Goal: Task Accomplishment & Management: Use online tool/utility

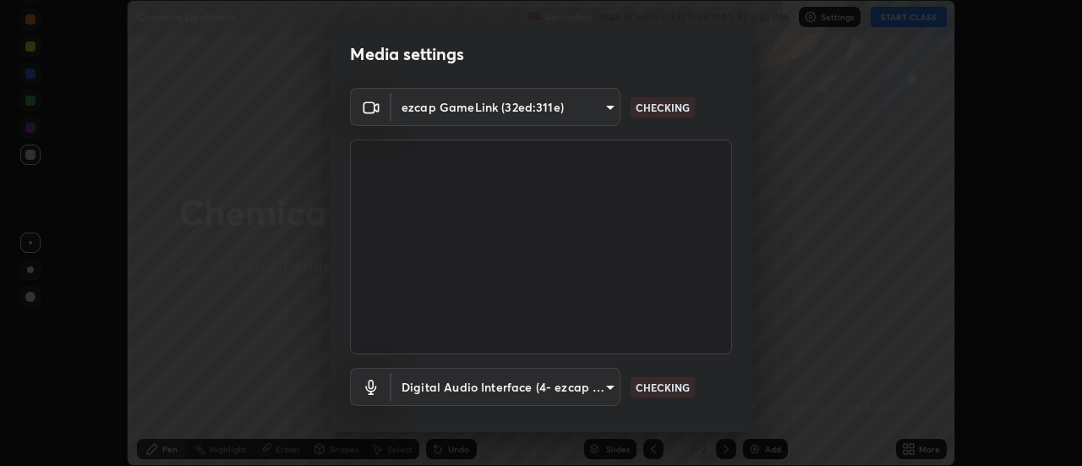
scroll to position [88, 0]
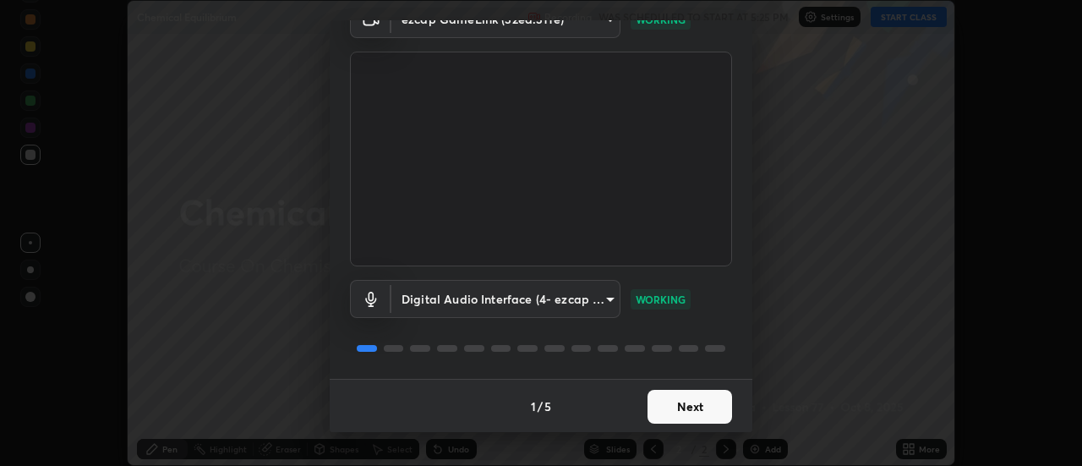
click at [679, 408] on button "Next" at bounding box center [690, 407] width 85 height 34
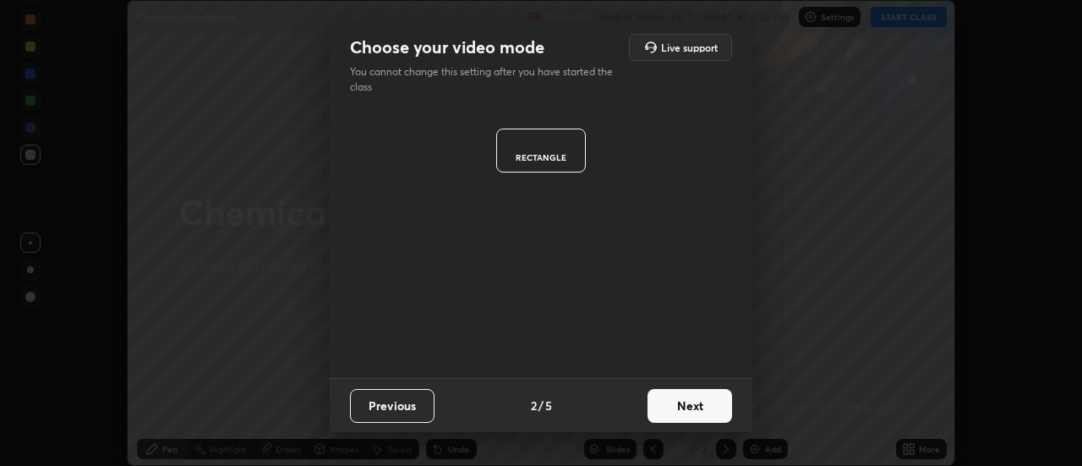
scroll to position [0, 0]
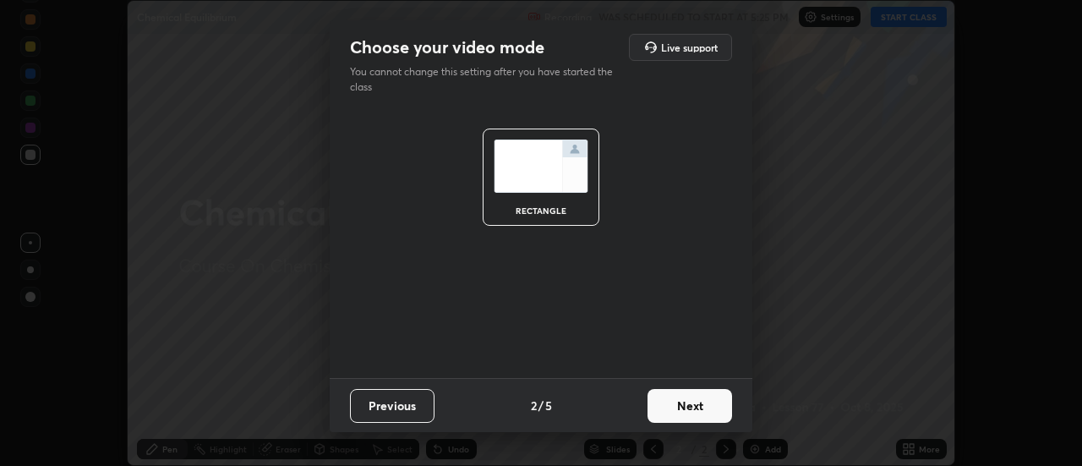
click at [681, 409] on button "Next" at bounding box center [690, 406] width 85 height 34
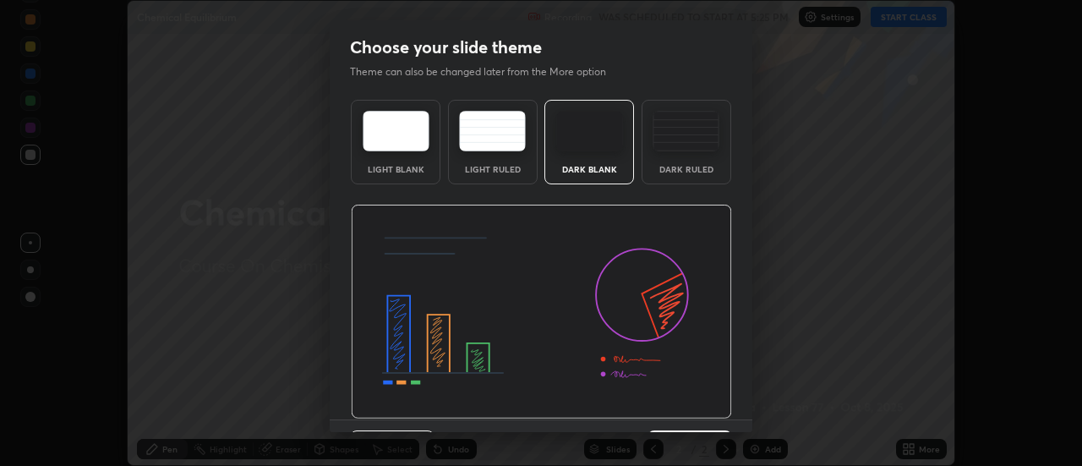
click at [680, 411] on img at bounding box center [541, 312] width 381 height 215
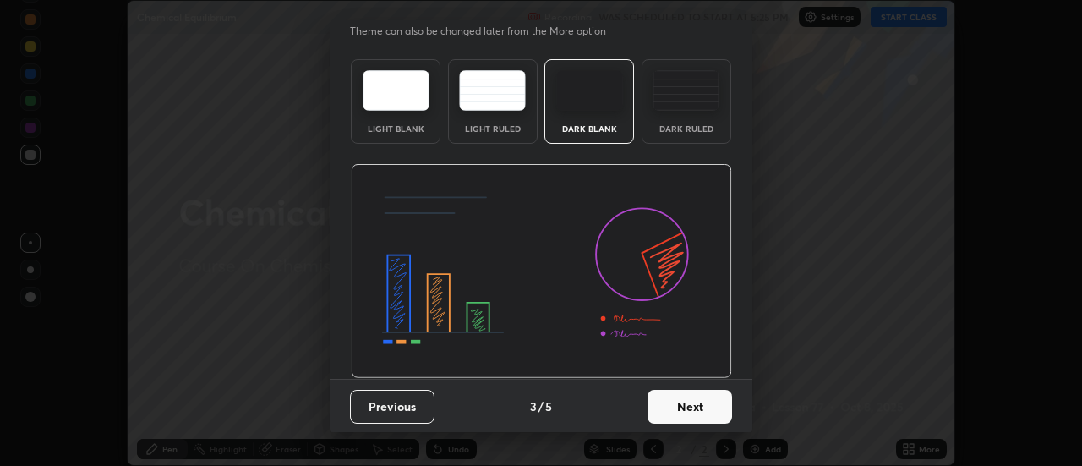
click at [679, 409] on button "Next" at bounding box center [690, 407] width 85 height 34
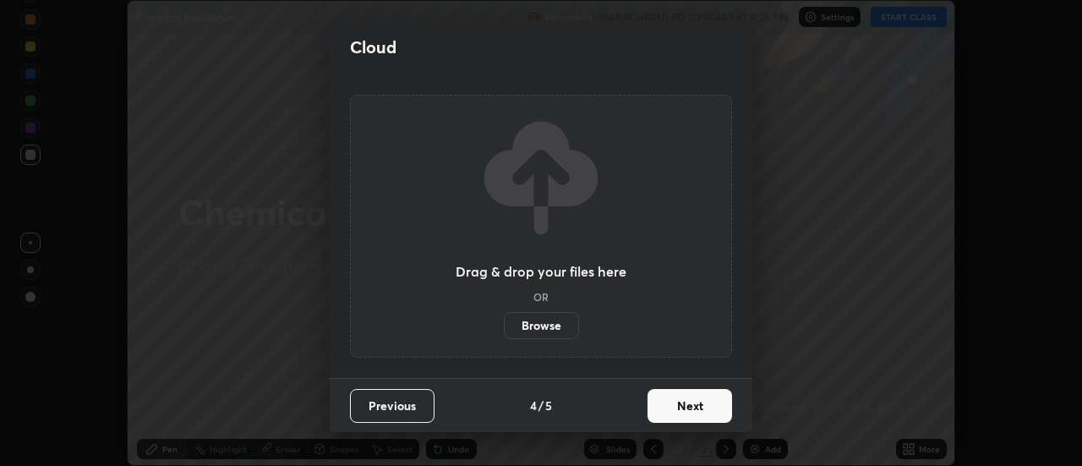
click at [681, 408] on button "Next" at bounding box center [690, 406] width 85 height 34
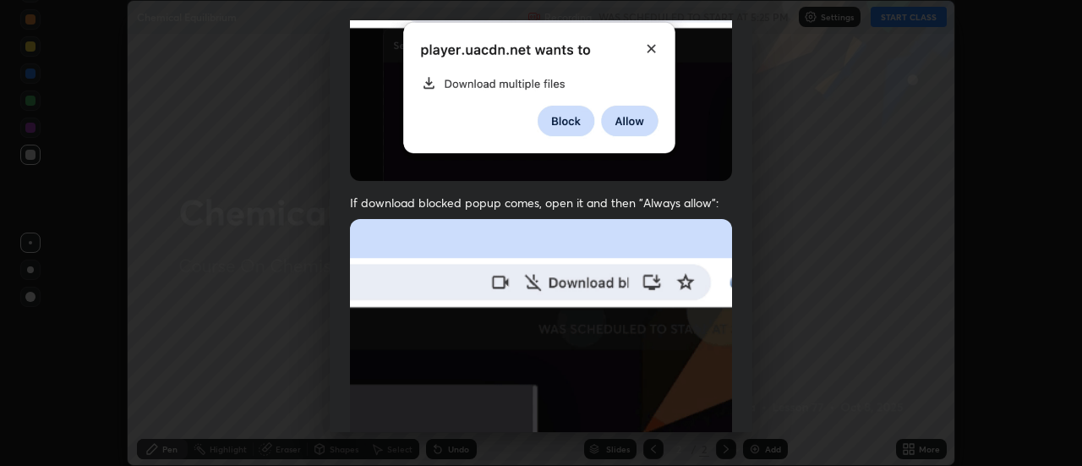
scroll to position [382, 0]
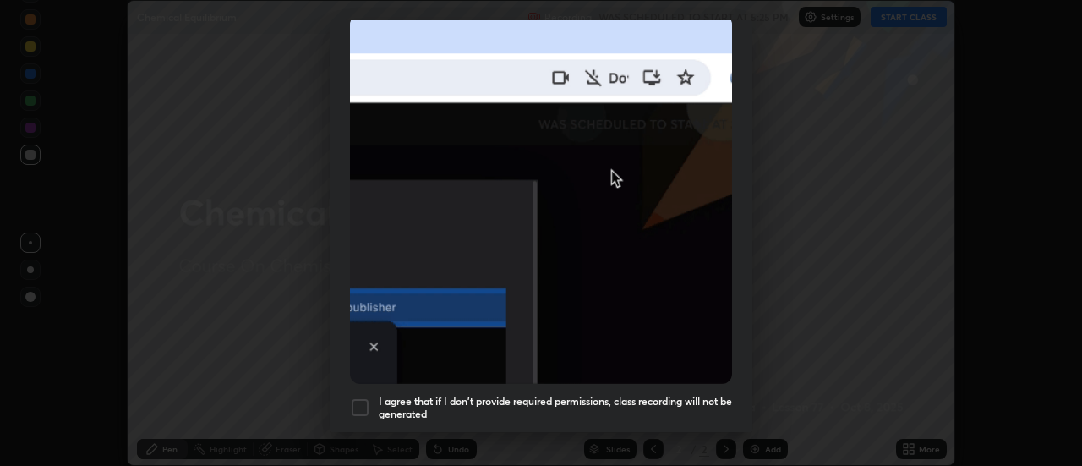
click at [358, 399] on div at bounding box center [360, 407] width 20 height 20
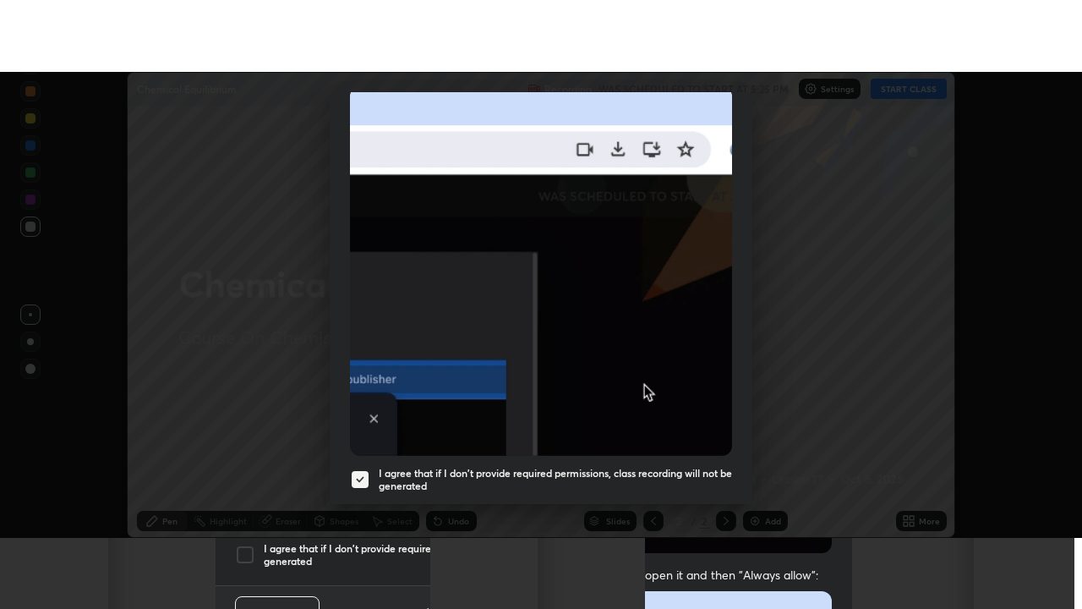
scroll to position [433, 0]
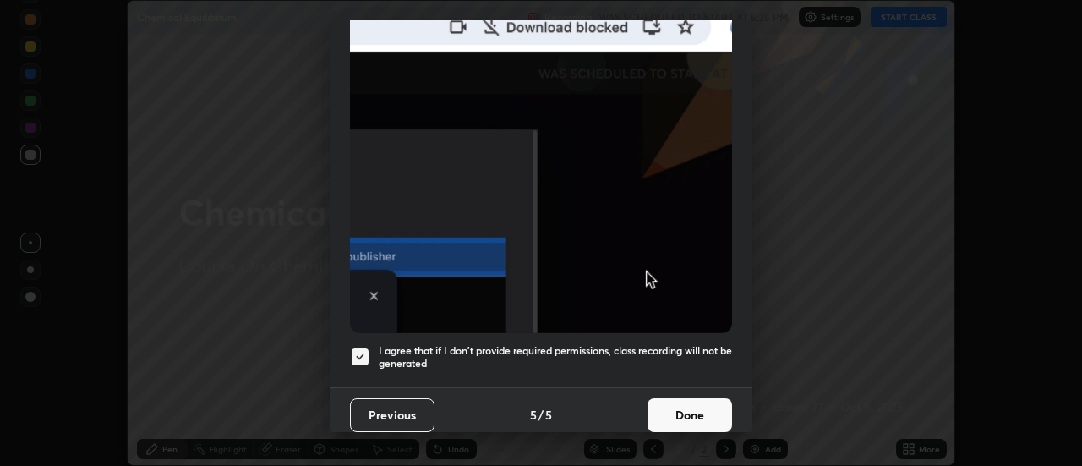
click at [672, 402] on button "Done" at bounding box center [690, 415] width 85 height 34
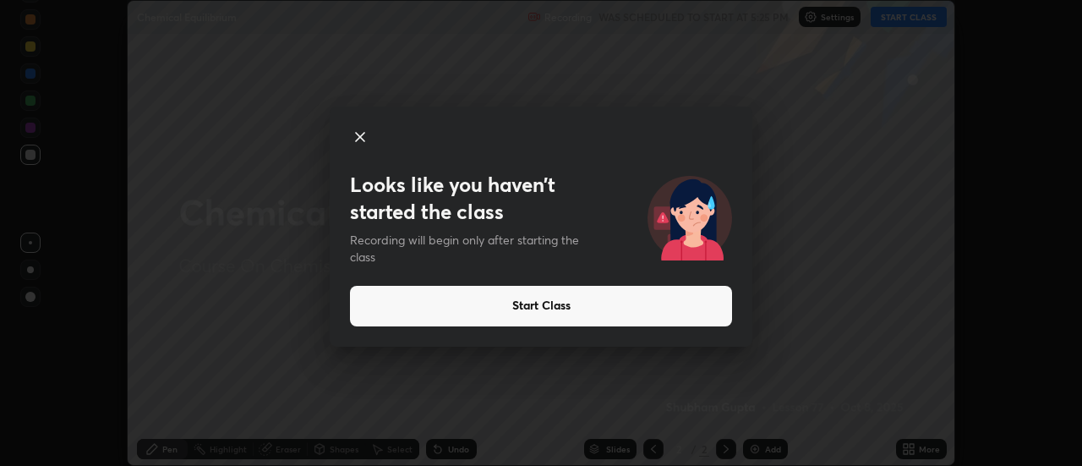
click at [364, 136] on icon at bounding box center [360, 137] width 20 height 20
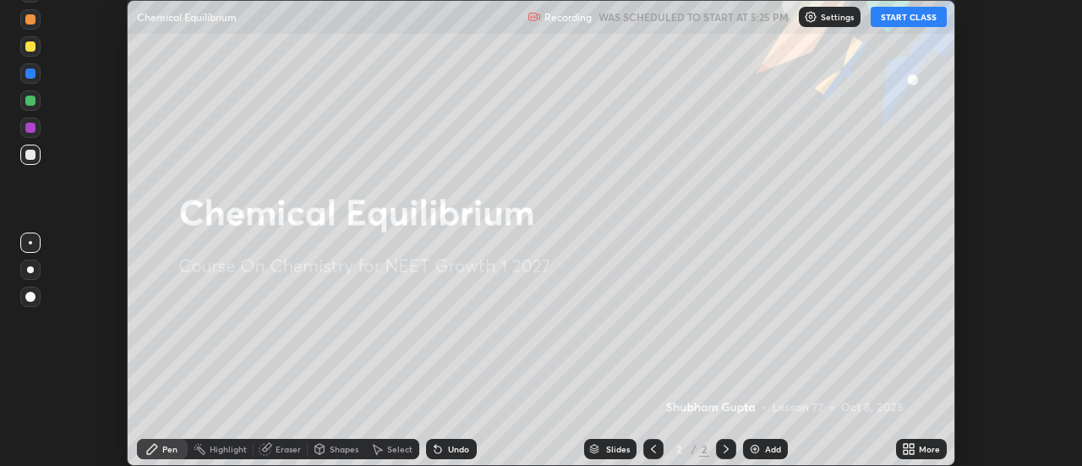
click at [896, 19] on button "START CLASS" at bounding box center [909, 17] width 76 height 20
click at [763, 444] on div "Add" at bounding box center [765, 449] width 45 height 20
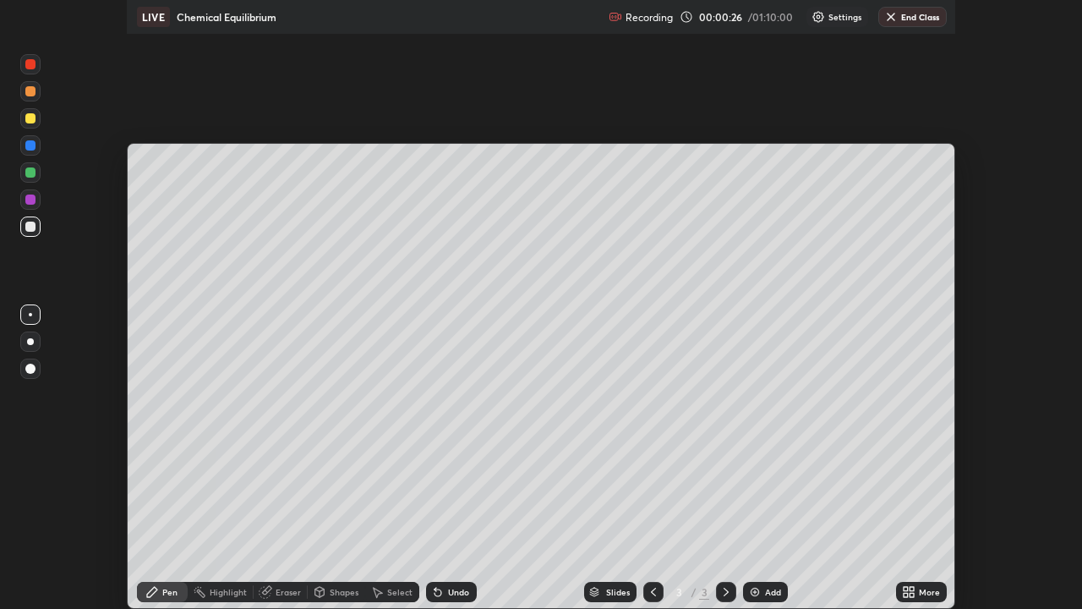
scroll to position [609, 1082]
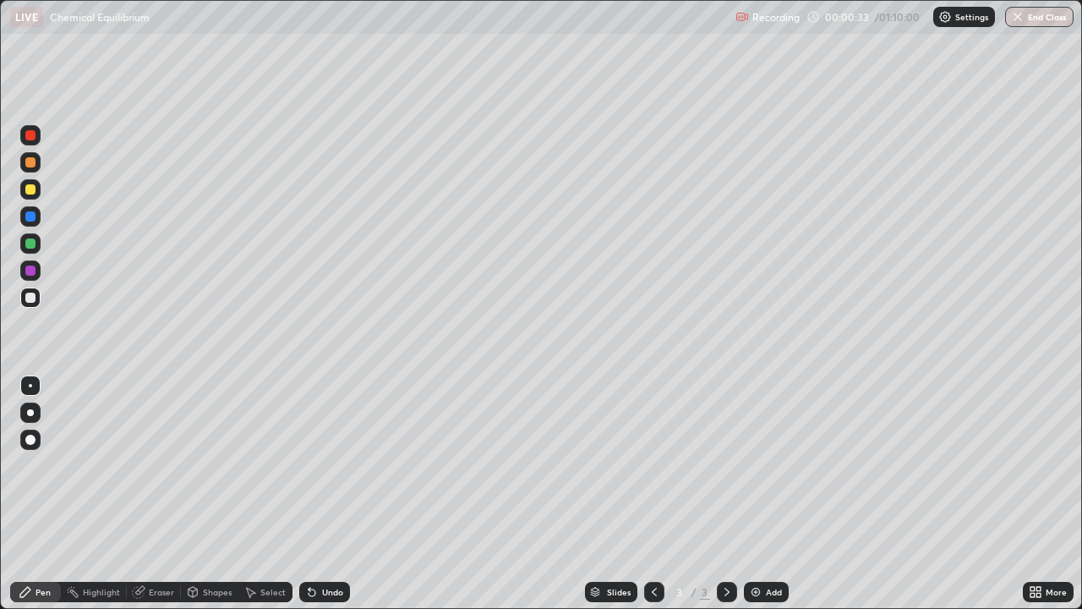
click at [30, 413] on div at bounding box center [30, 412] width 7 height 7
click at [324, 465] on div "Undo" at bounding box center [332, 592] width 21 height 8
click at [322, 465] on div "Undo" at bounding box center [332, 592] width 21 height 8
click at [37, 193] on div at bounding box center [30, 189] width 20 height 20
click at [34, 244] on div at bounding box center [30, 243] width 10 height 10
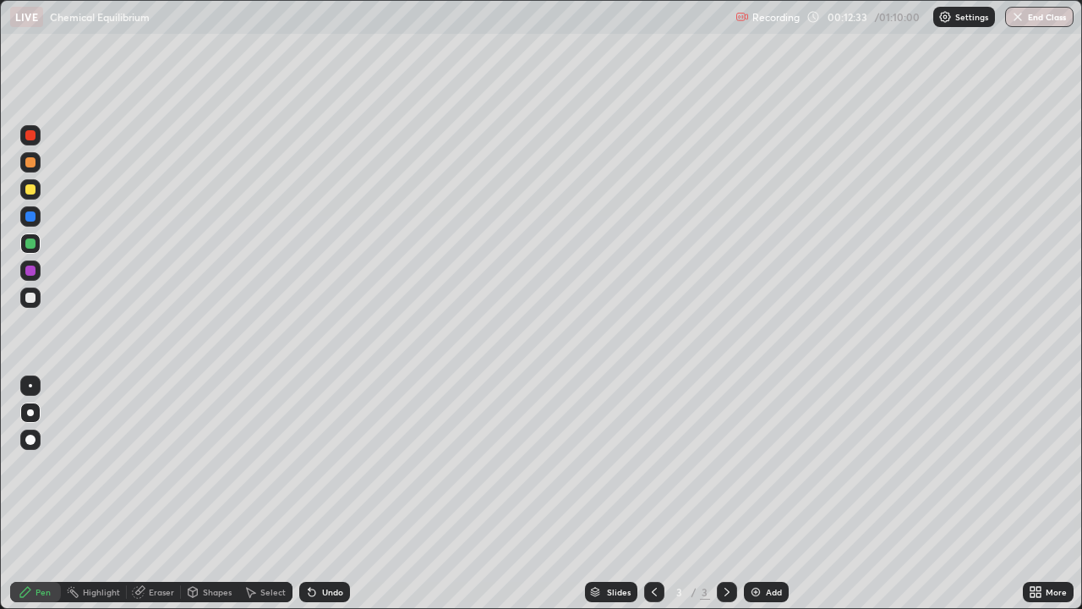
click at [30, 163] on div at bounding box center [30, 162] width 10 height 10
click at [29, 274] on div at bounding box center [30, 270] width 10 height 10
click at [332, 465] on div "Undo" at bounding box center [332, 592] width 21 height 8
click at [34, 143] on div at bounding box center [30, 135] width 20 height 20
click at [28, 159] on div at bounding box center [30, 162] width 10 height 10
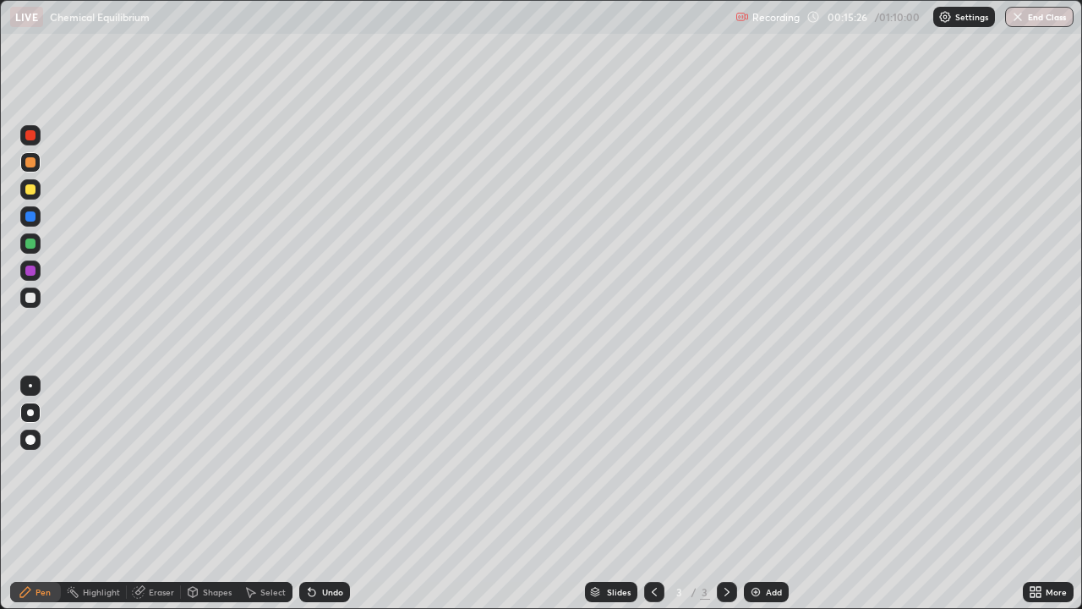
click at [29, 220] on div at bounding box center [30, 216] width 10 height 10
click at [154, 465] on div "Eraser" at bounding box center [161, 592] width 25 height 8
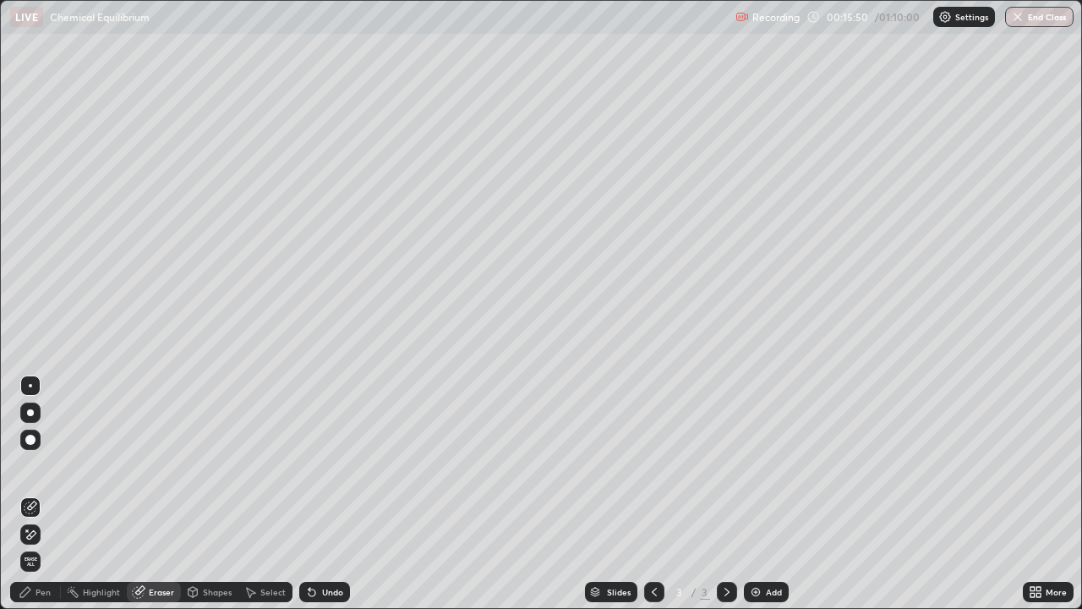
click at [47, 465] on div "Pen" at bounding box center [35, 592] width 51 height 20
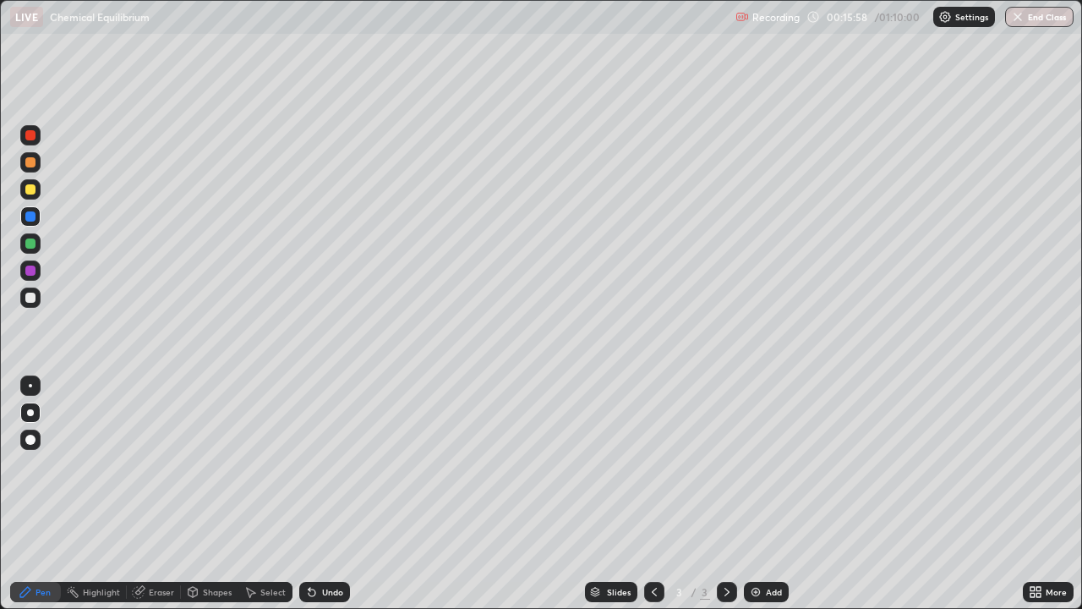
click at [333, 465] on div "Undo" at bounding box center [332, 592] width 21 height 8
click at [329, 465] on div "Undo" at bounding box center [324, 592] width 51 height 20
click at [30, 266] on div at bounding box center [30, 270] width 10 height 10
click at [37, 244] on div at bounding box center [30, 243] width 20 height 20
click at [34, 247] on div at bounding box center [30, 243] width 10 height 10
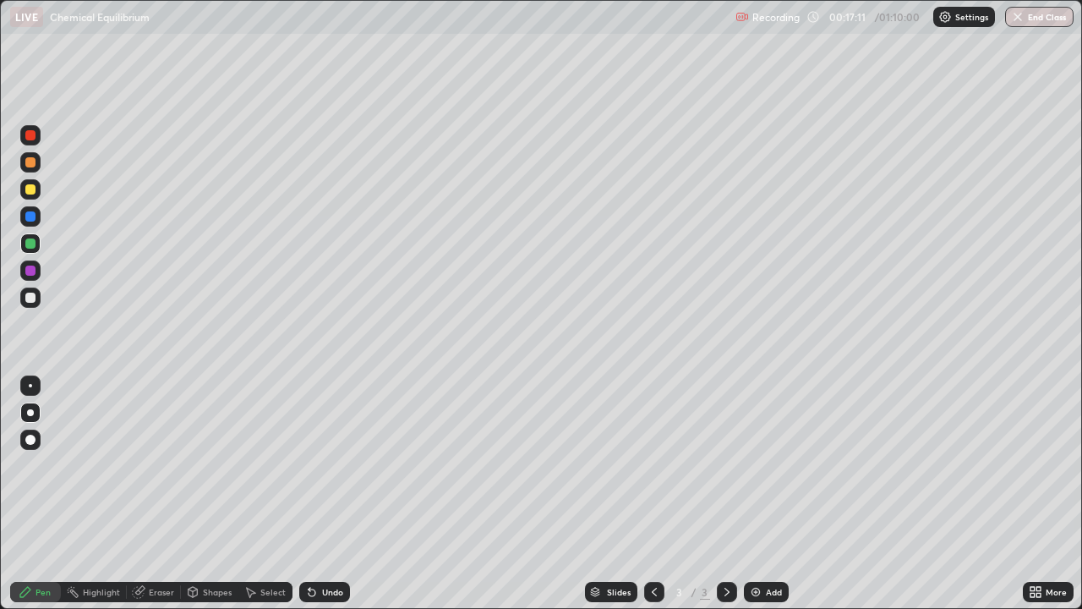
click at [30, 144] on div at bounding box center [30, 135] width 20 height 20
click at [30, 296] on div at bounding box center [30, 298] width 10 height 10
click at [316, 465] on div "Undo" at bounding box center [324, 592] width 51 height 20
click at [322, 465] on div "Undo" at bounding box center [332, 592] width 21 height 8
click at [22, 142] on div at bounding box center [30, 135] width 20 height 20
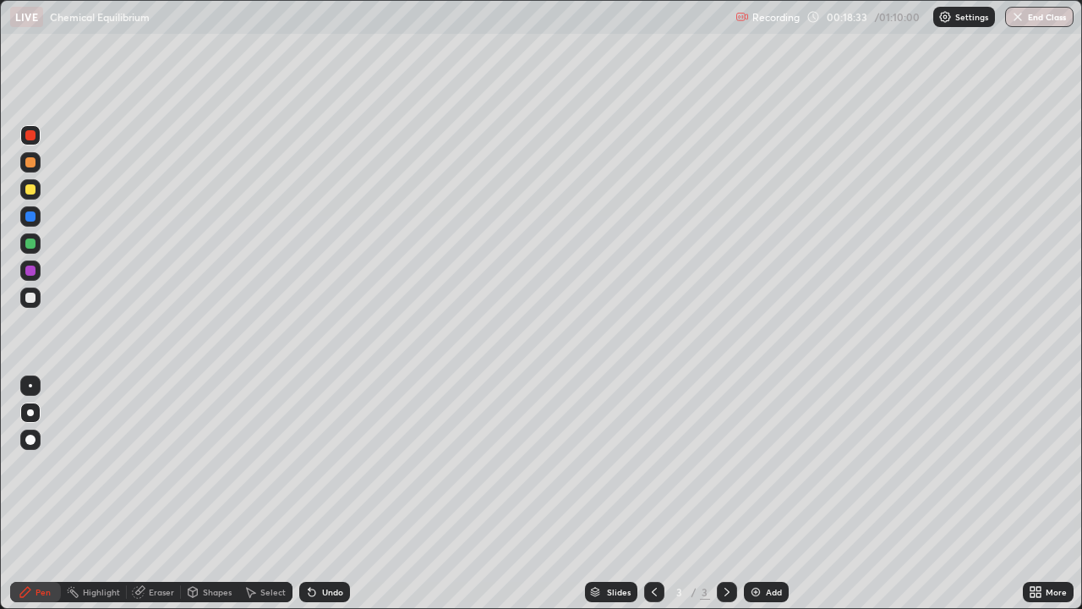
click at [25, 166] on div at bounding box center [30, 162] width 10 height 10
click at [20, 247] on div at bounding box center [30, 243] width 20 height 20
click at [29, 243] on div at bounding box center [30, 243] width 10 height 10
click at [30, 216] on div at bounding box center [30, 216] width 10 height 10
click at [752, 465] on img at bounding box center [756, 592] width 14 height 14
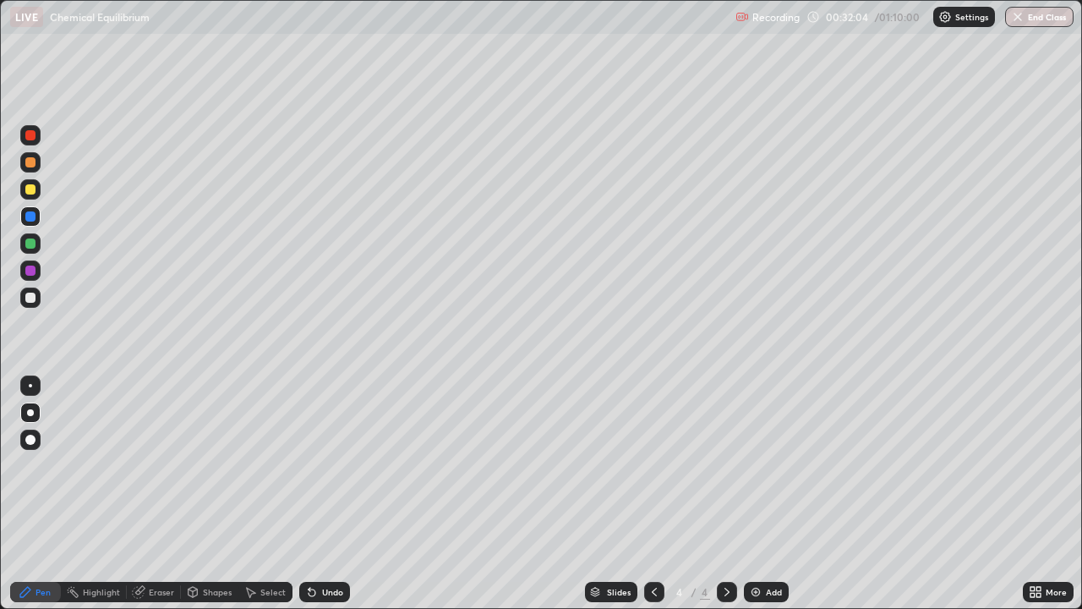
click at [34, 300] on div at bounding box center [30, 298] width 10 height 10
click at [338, 465] on div "Undo" at bounding box center [332, 592] width 21 height 8
click at [36, 198] on div at bounding box center [30, 189] width 20 height 20
click at [39, 242] on div at bounding box center [30, 243] width 20 height 20
click at [32, 183] on div at bounding box center [30, 189] width 20 height 20
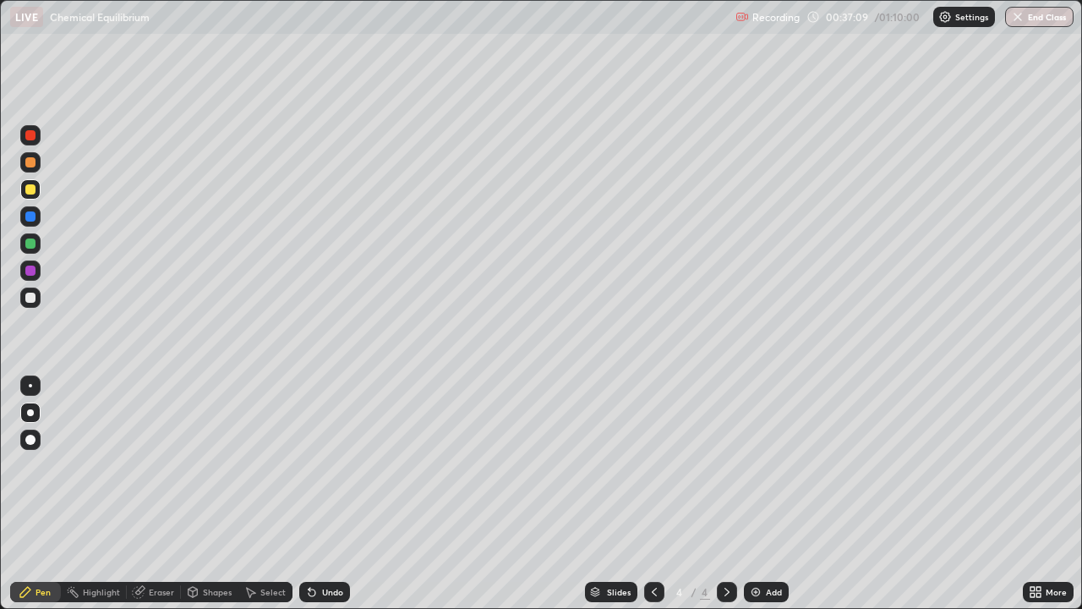
click at [25, 156] on div at bounding box center [30, 162] width 20 height 20
click at [33, 139] on div at bounding box center [30, 135] width 10 height 10
click at [30, 137] on div at bounding box center [30, 135] width 10 height 10
click at [720, 465] on div at bounding box center [727, 592] width 20 height 20
click at [758, 465] on img at bounding box center [756, 592] width 14 height 14
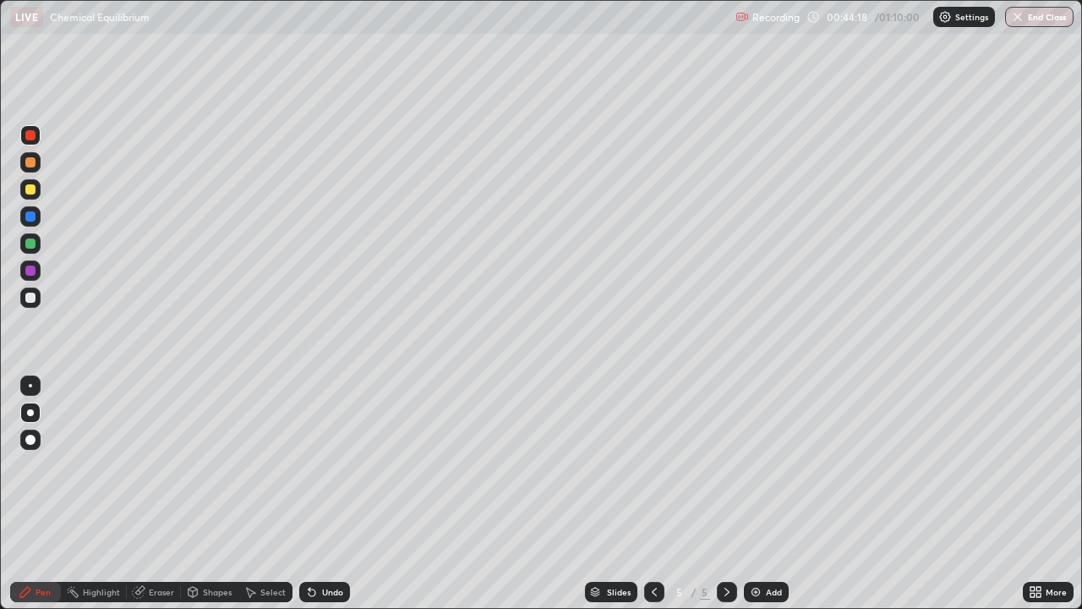
click at [32, 304] on div at bounding box center [30, 297] width 20 height 20
click at [0, 59] on div "Setting up your live class" at bounding box center [541, 304] width 1082 height 609
click at [24, 184] on div at bounding box center [30, 189] width 20 height 20
click at [31, 243] on div at bounding box center [30, 243] width 10 height 10
click at [25, 193] on div at bounding box center [30, 189] width 10 height 10
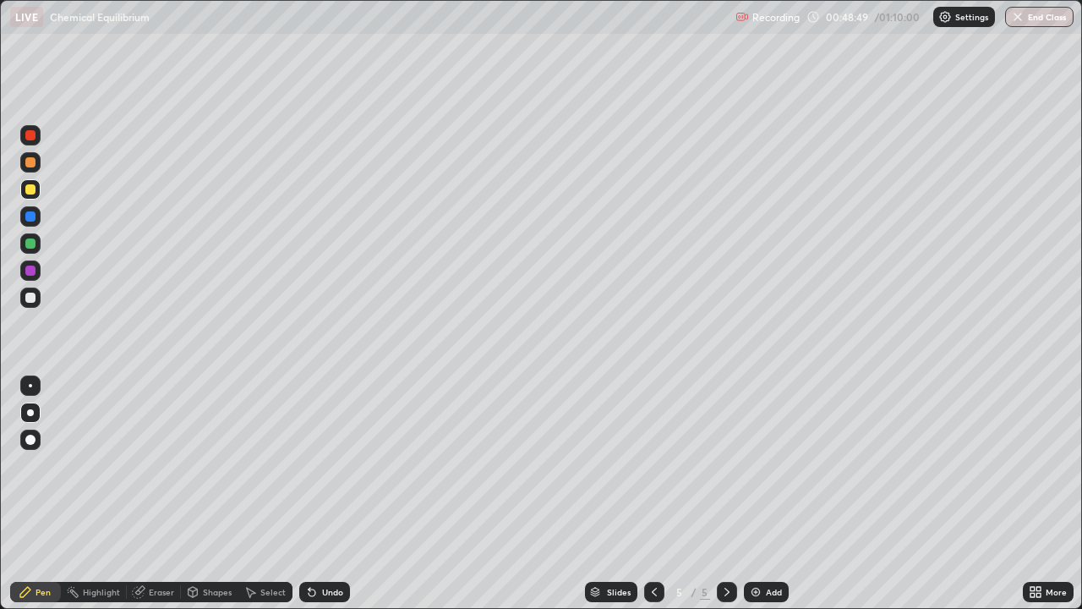
click at [334, 465] on div "Undo" at bounding box center [332, 592] width 21 height 8
click at [338, 465] on div "Undo" at bounding box center [324, 592] width 51 height 20
click at [324, 465] on div "Undo" at bounding box center [324, 592] width 51 height 20
click at [317, 465] on div "Undo" at bounding box center [324, 592] width 51 height 20
click at [32, 166] on div at bounding box center [30, 162] width 10 height 10
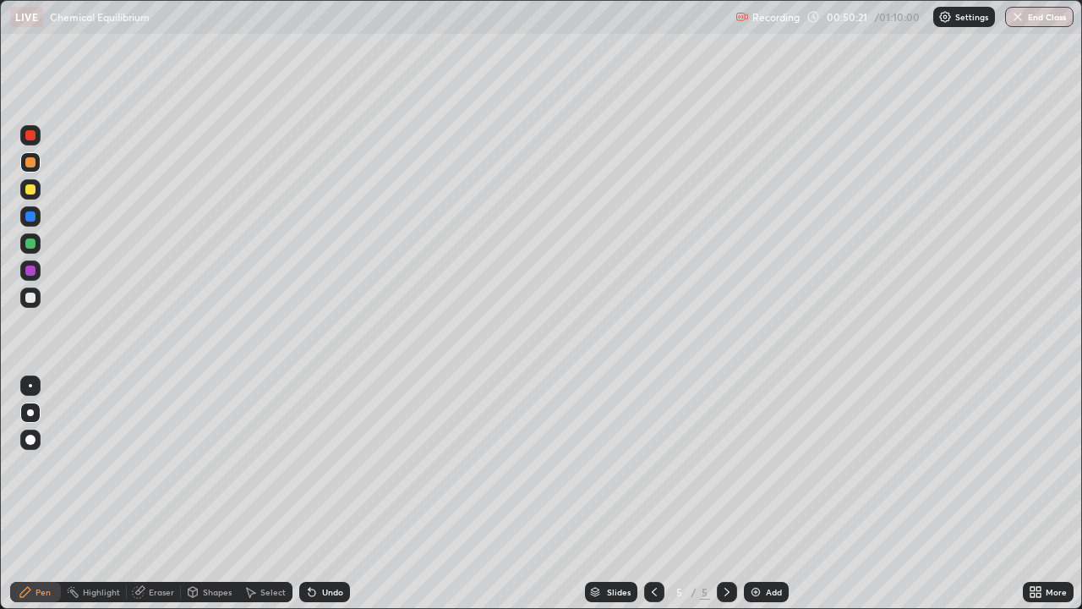
click at [336, 465] on div "Undo" at bounding box center [324, 592] width 51 height 20
click at [331, 465] on div "Undo" at bounding box center [324, 592] width 51 height 20
click at [332, 465] on div "Undo" at bounding box center [332, 592] width 21 height 8
click at [39, 248] on div at bounding box center [30, 243] width 20 height 20
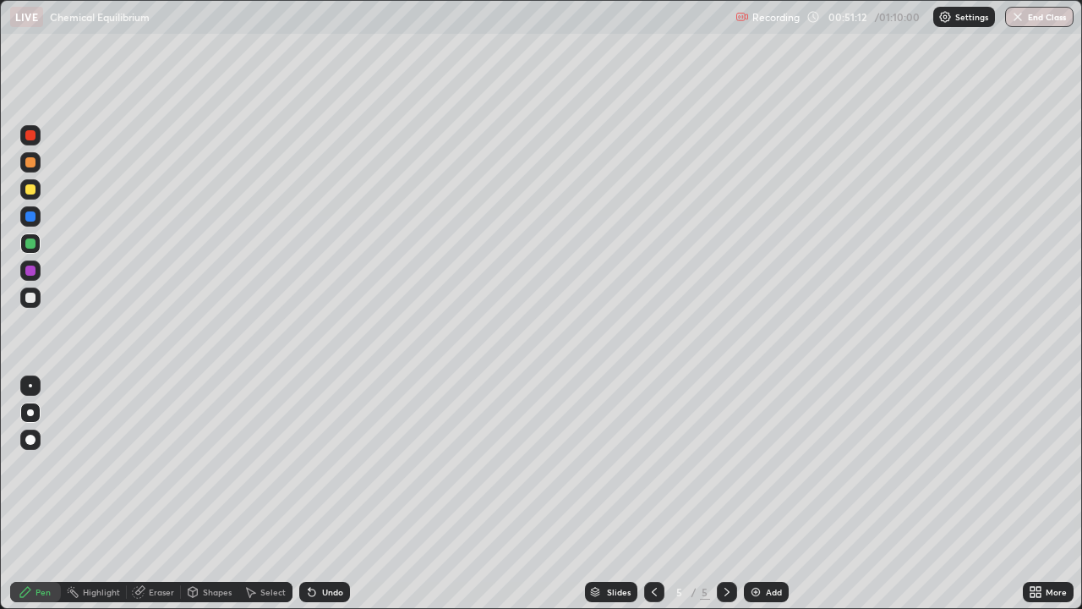
click at [319, 465] on div "Undo" at bounding box center [324, 592] width 51 height 20
click at [322, 465] on div "Undo" at bounding box center [332, 592] width 21 height 8
click at [318, 465] on div "Undo" at bounding box center [324, 592] width 51 height 20
click at [150, 465] on div "Eraser" at bounding box center [161, 592] width 25 height 8
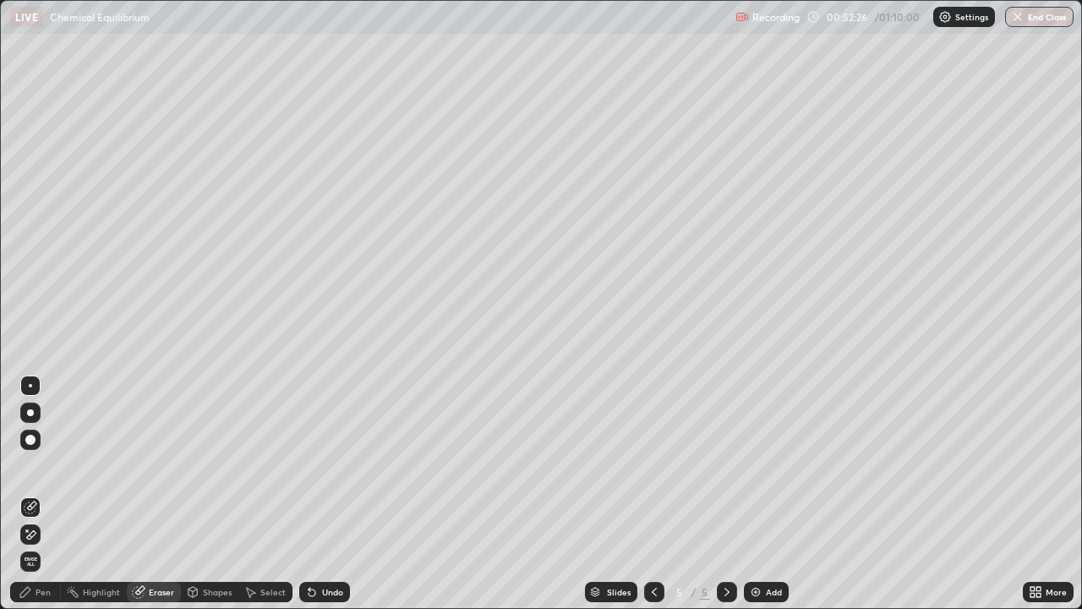
click at [166, 465] on div "Eraser" at bounding box center [154, 592] width 54 height 20
click at [159, 465] on div "Eraser" at bounding box center [161, 592] width 25 height 8
click at [36, 465] on div at bounding box center [30, 534] width 20 height 20
click at [46, 465] on div "Pen" at bounding box center [43, 592] width 15 height 8
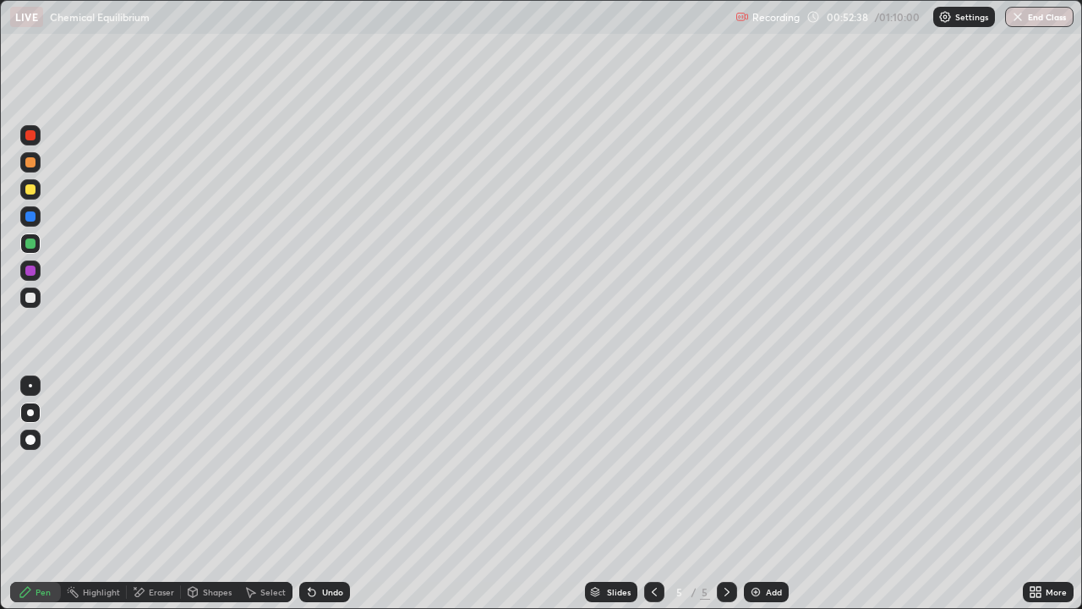
click at [29, 271] on div at bounding box center [30, 270] width 10 height 10
click at [27, 274] on div at bounding box center [30, 270] width 10 height 10
click at [652, 465] on icon at bounding box center [655, 592] width 14 height 14
click at [653, 465] on icon at bounding box center [655, 592] width 14 height 14
click at [1026, 18] on button "End Class" at bounding box center [1040, 17] width 67 height 20
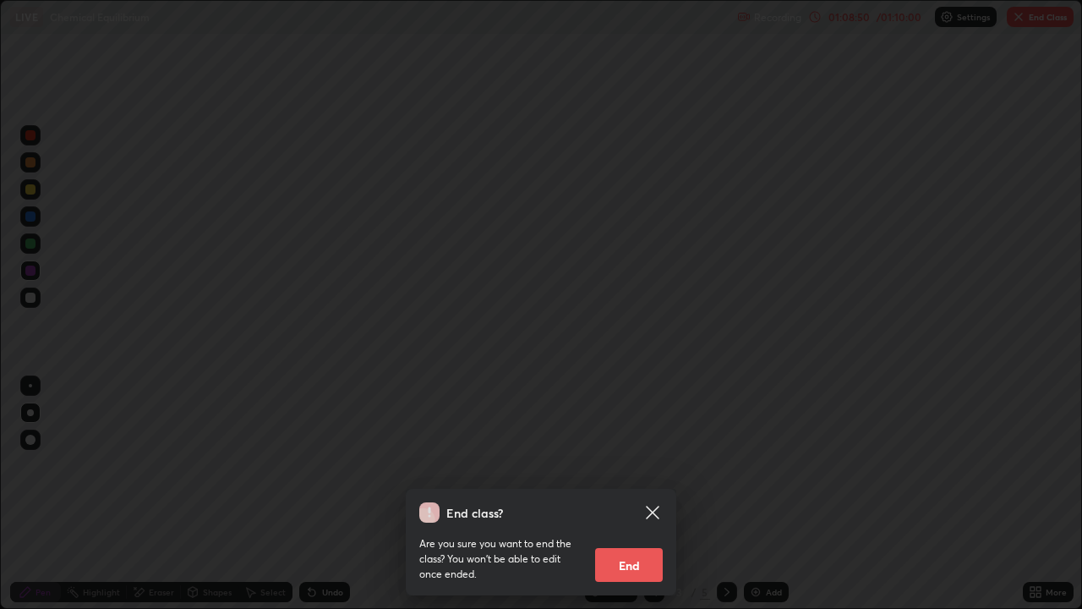
click at [630, 465] on button "End" at bounding box center [629, 565] width 68 height 34
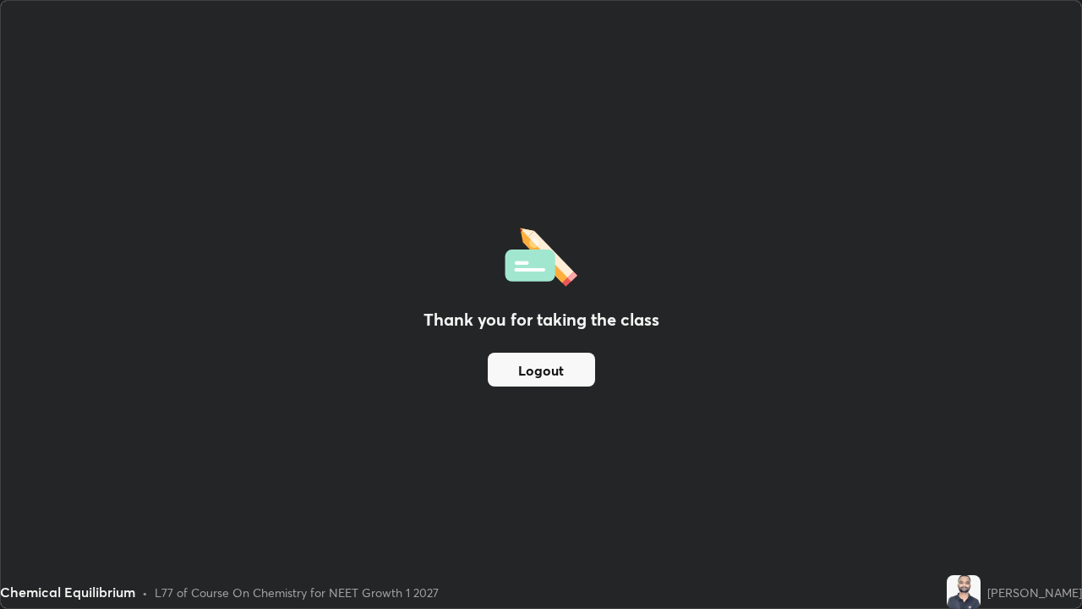
click at [555, 374] on button "Logout" at bounding box center [541, 370] width 107 height 34
click at [551, 372] on button "Logout" at bounding box center [541, 370] width 107 height 34
click at [575, 377] on button "Logout" at bounding box center [541, 370] width 107 height 34
